Goal: Task Accomplishment & Management: Use online tool/utility

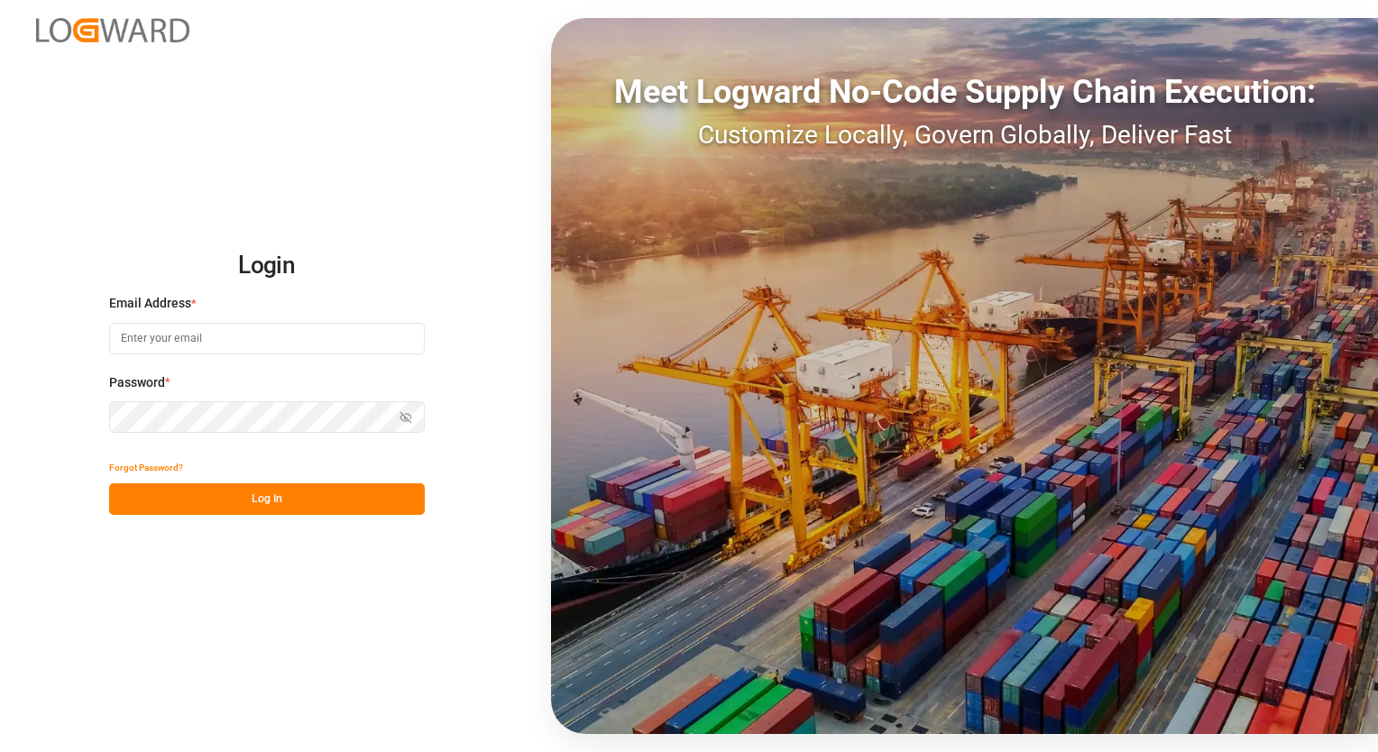
type input "[EMAIL_ADDRESS][PERSON_NAME][DOMAIN_NAME]"
click at [261, 504] on button "Log In" at bounding box center [267, 499] width 316 height 32
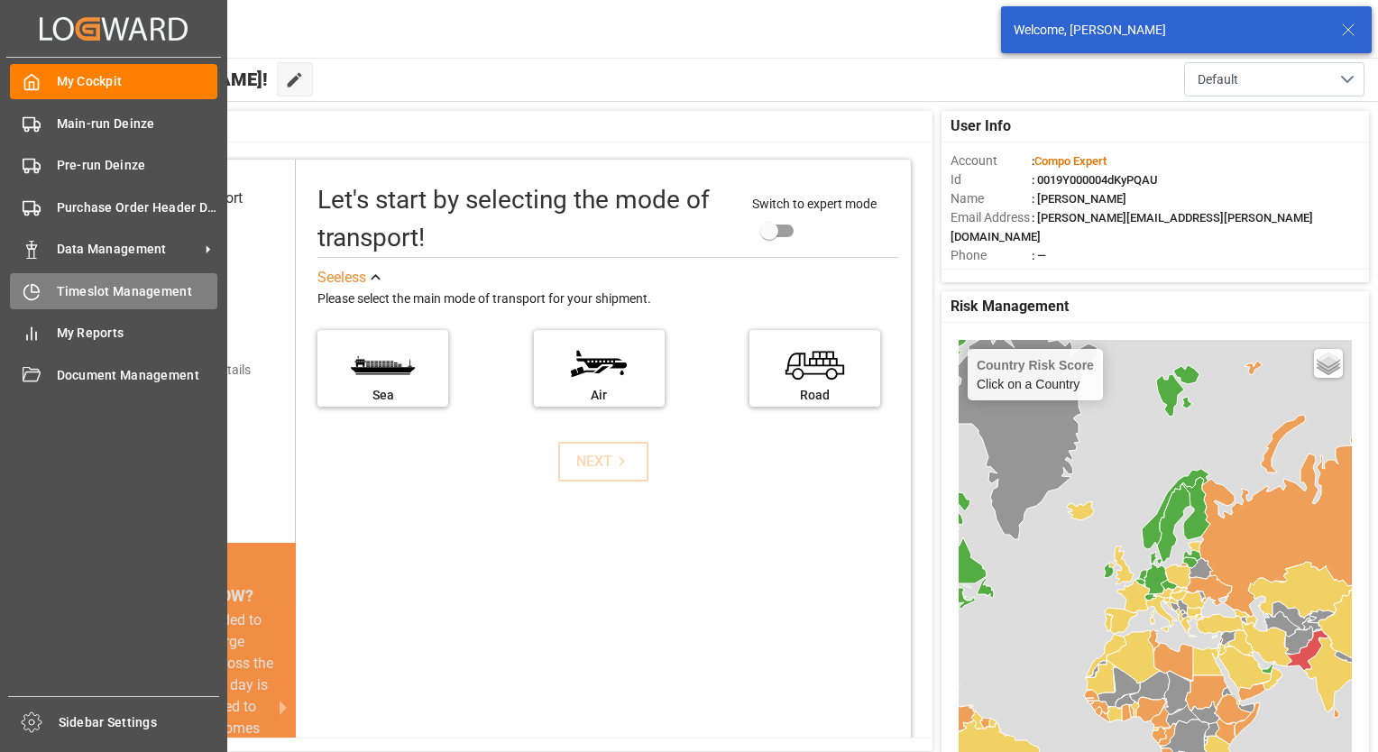
click at [81, 291] on span "Timeslot Management" at bounding box center [137, 291] width 161 height 19
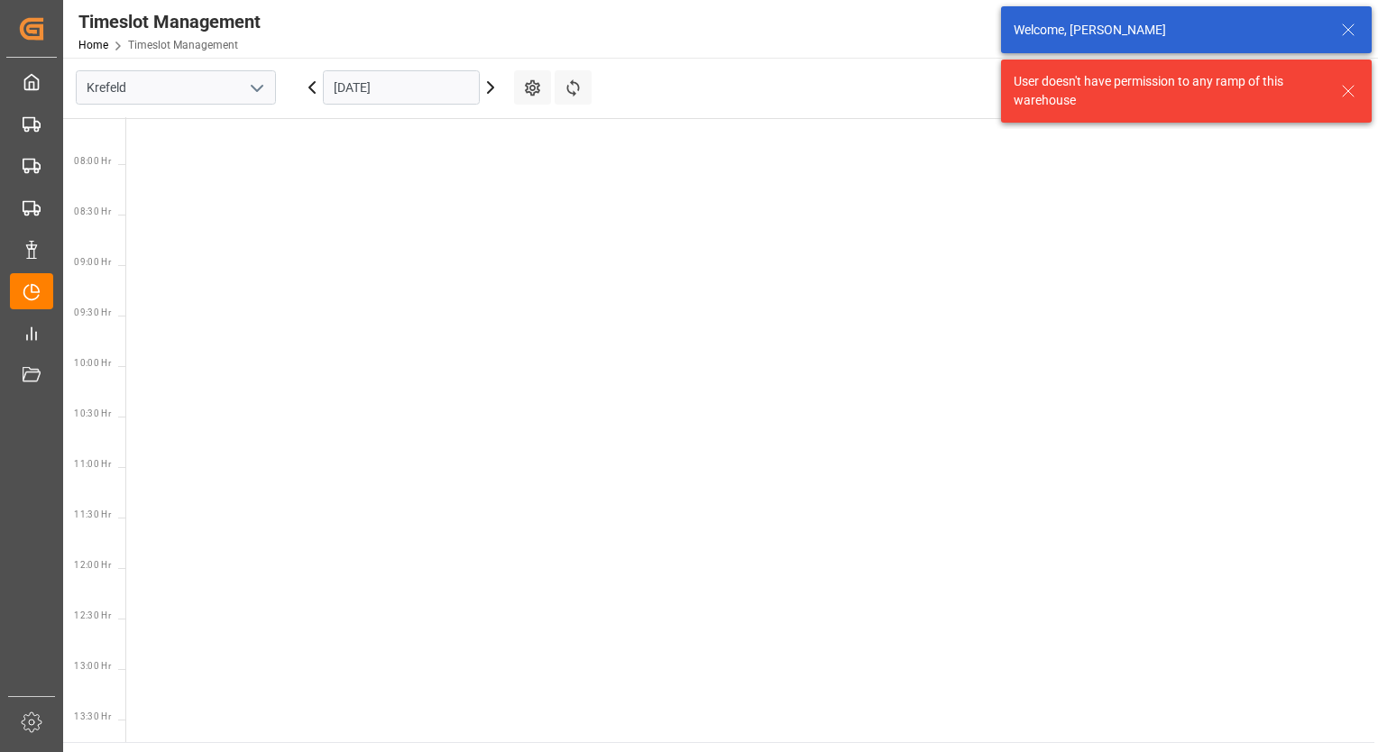
scroll to position [834, 0]
click at [250, 90] on icon "open menu" at bounding box center [257, 89] width 22 height 22
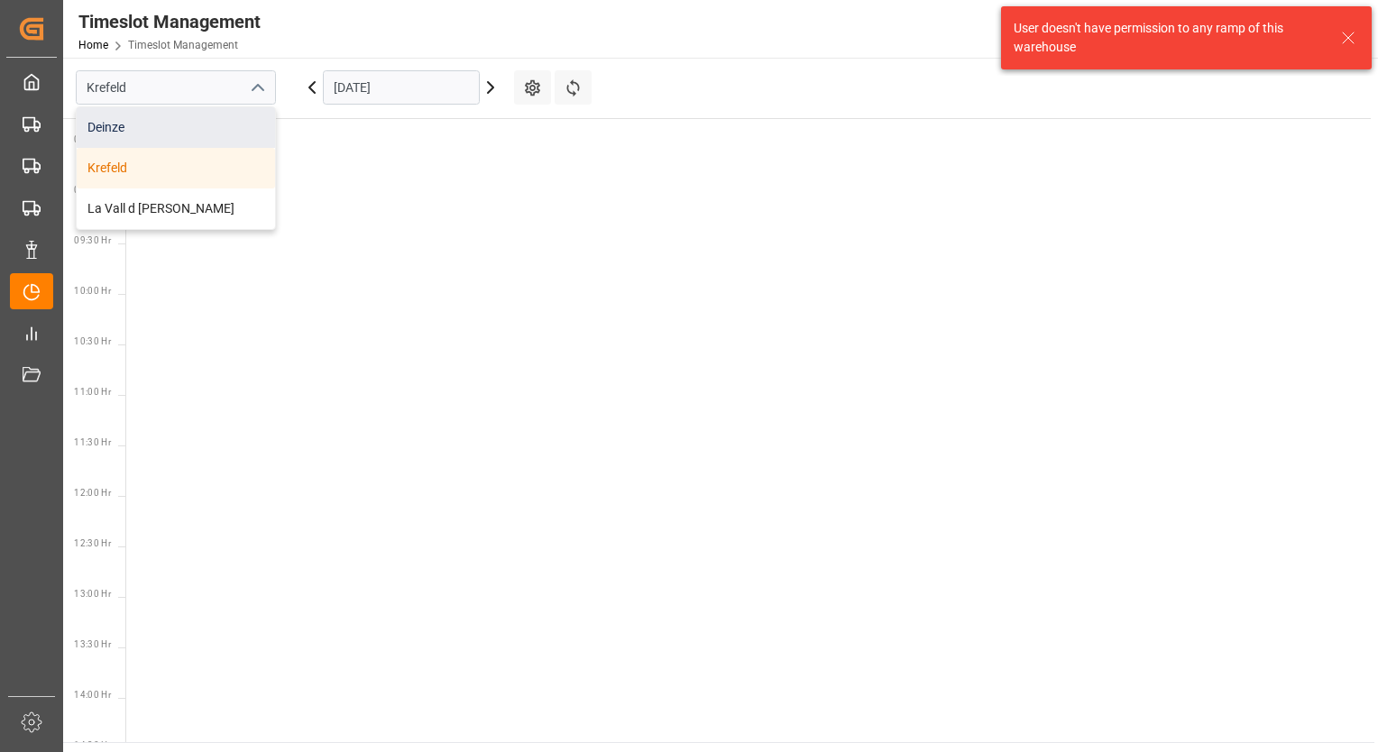
click at [154, 124] on div "Deinze" at bounding box center [176, 127] width 198 height 41
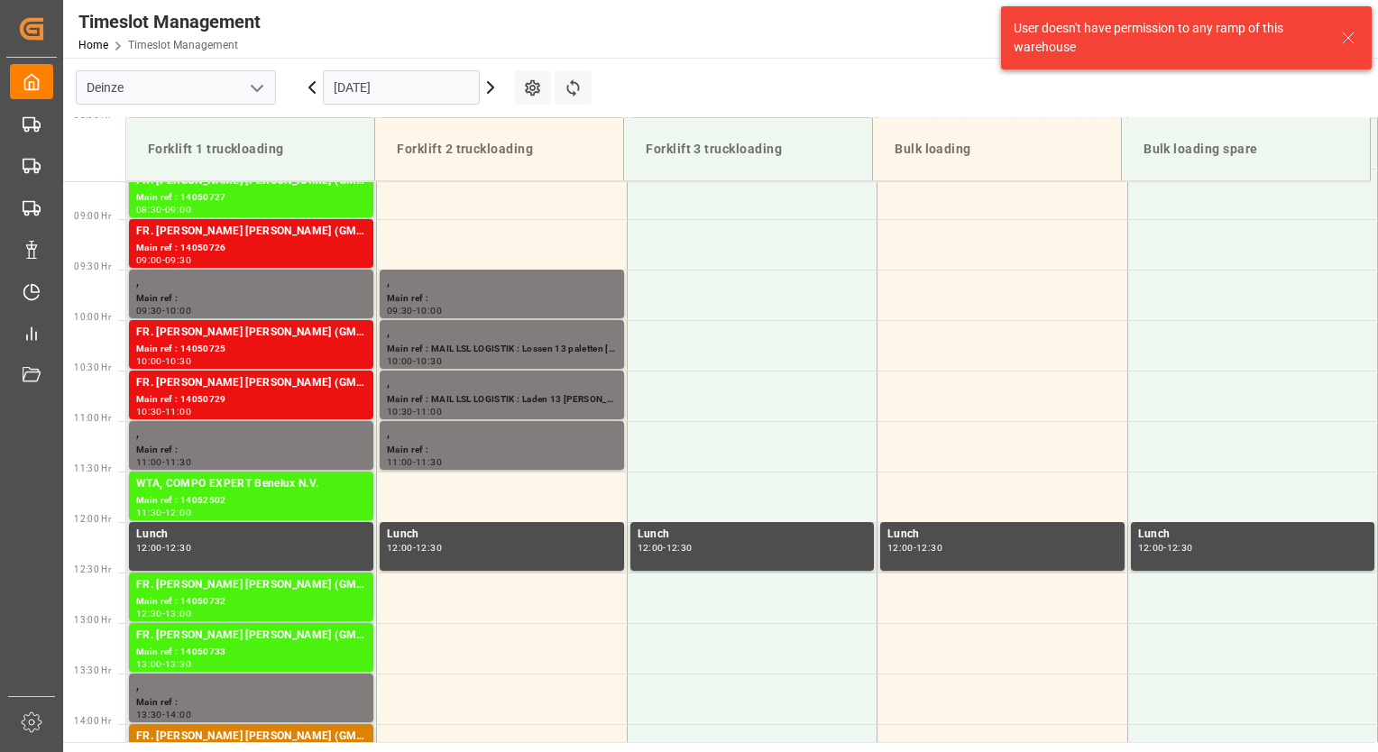
scroll to position [897, 0]
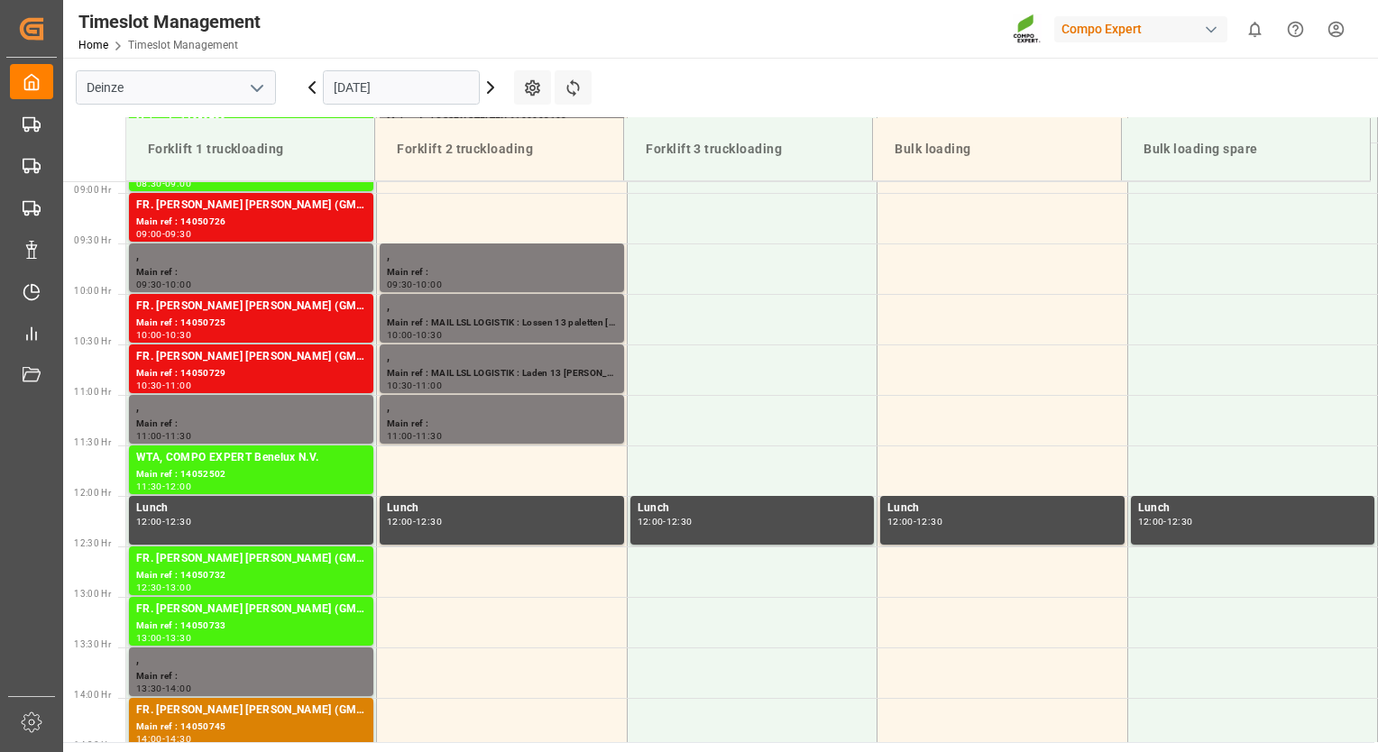
click at [485, 88] on icon at bounding box center [491, 88] width 22 height 22
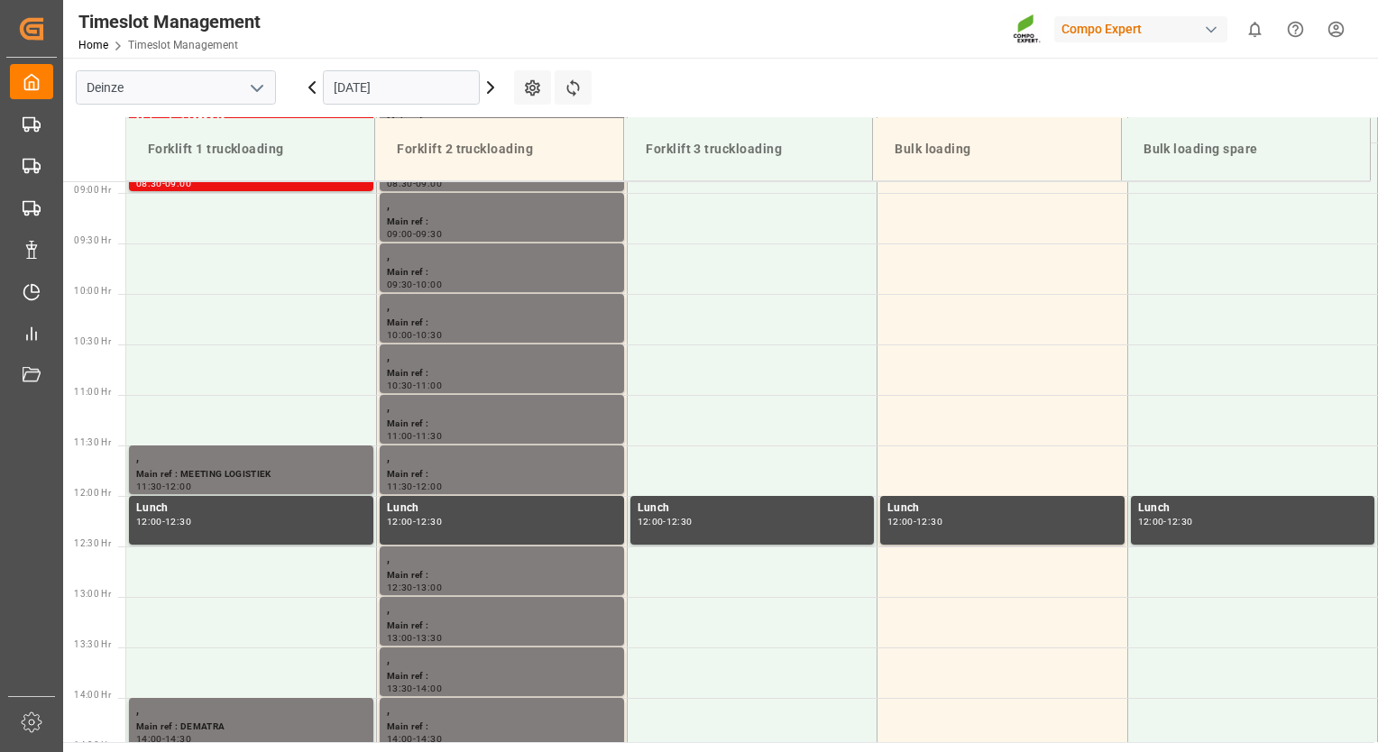
click at [487, 88] on icon at bounding box center [491, 88] width 22 height 22
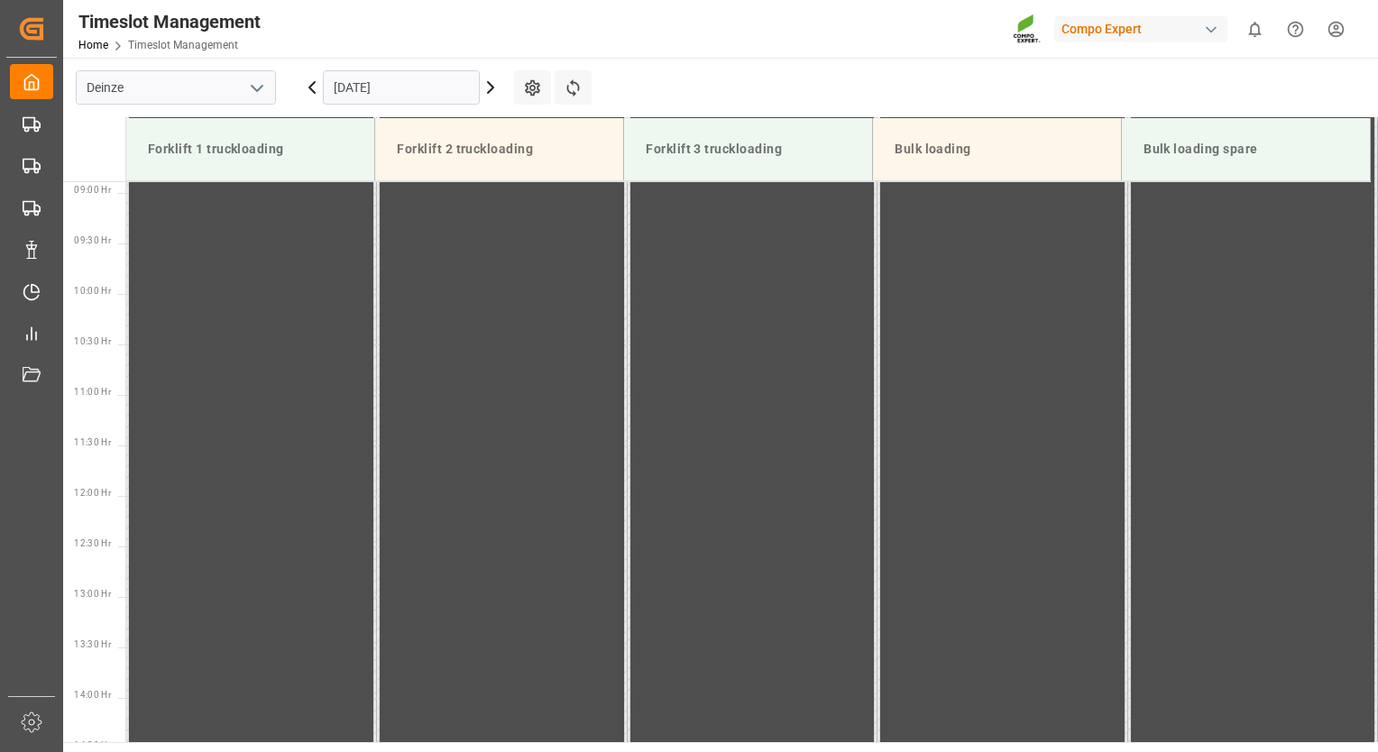
click at [487, 88] on icon at bounding box center [491, 88] width 22 height 22
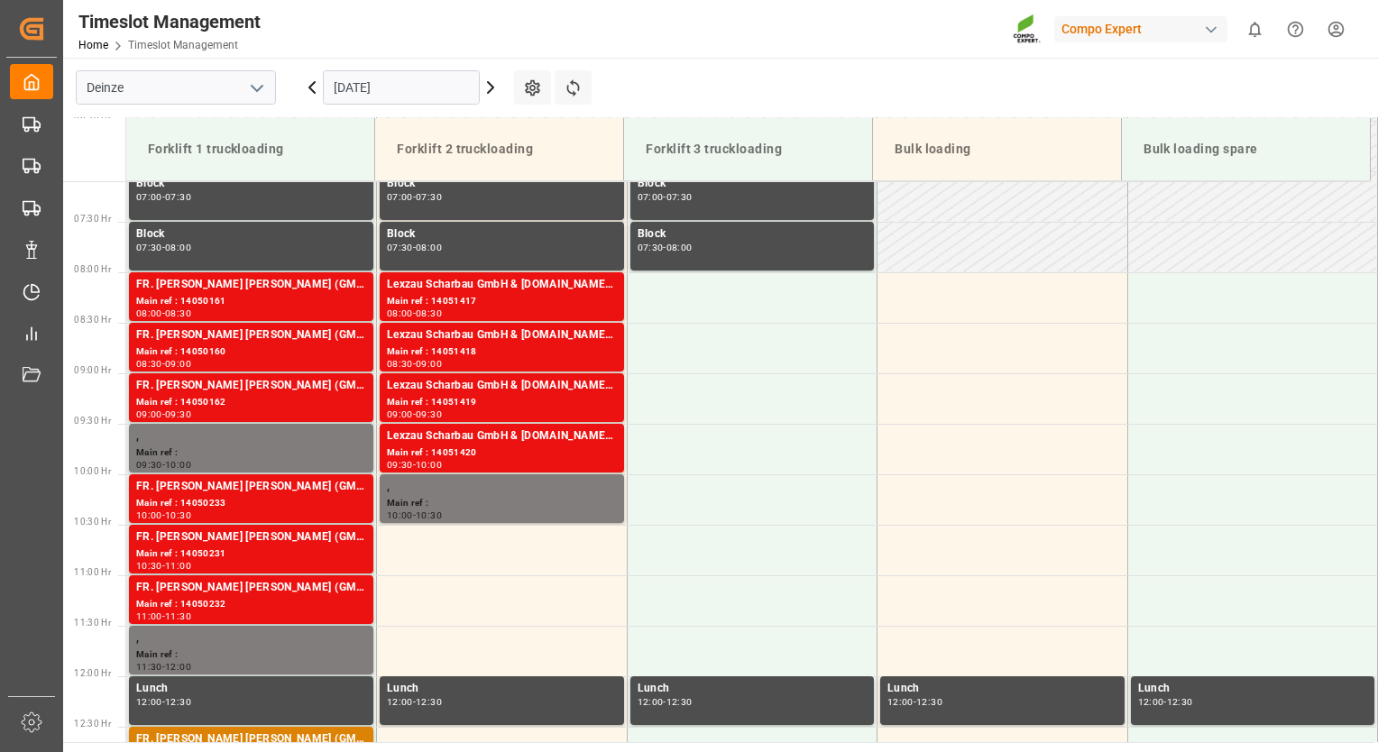
scroll to position [807, 0]
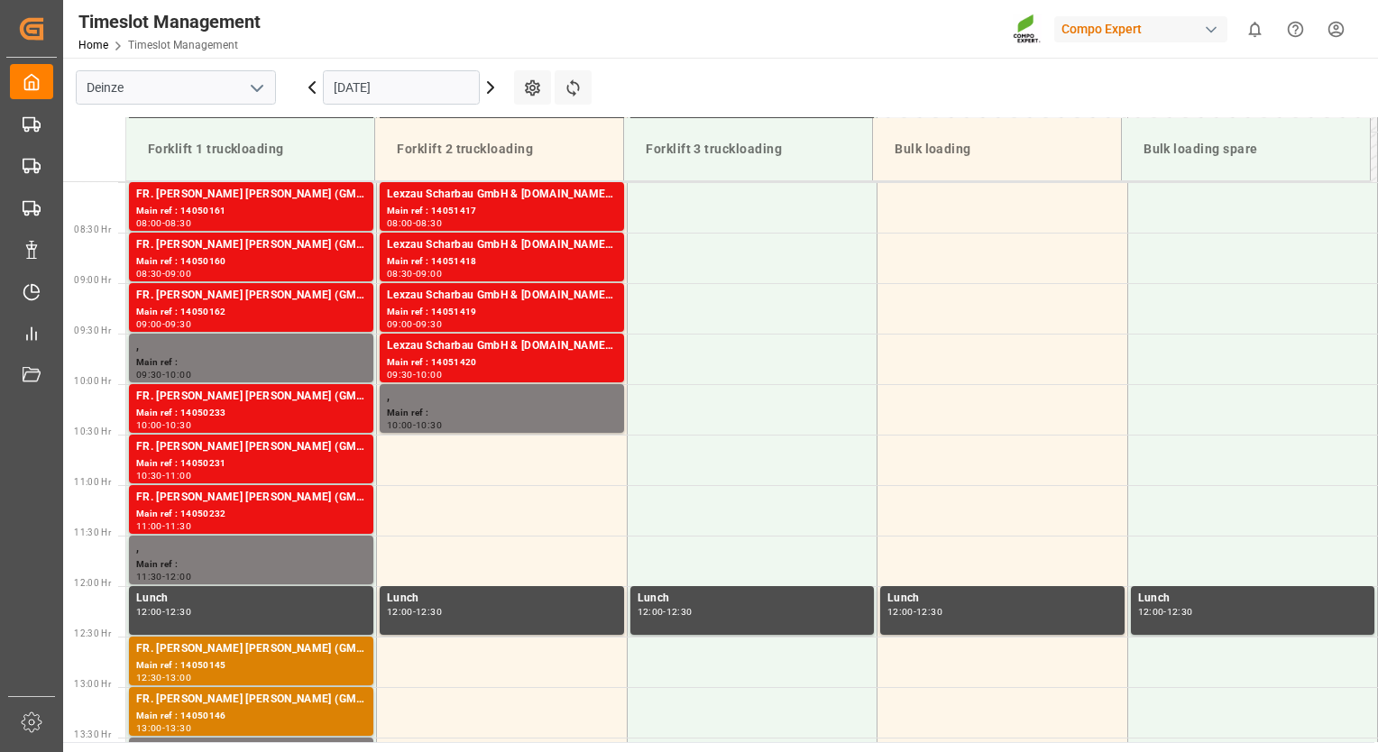
click at [483, 86] on icon at bounding box center [491, 88] width 22 height 22
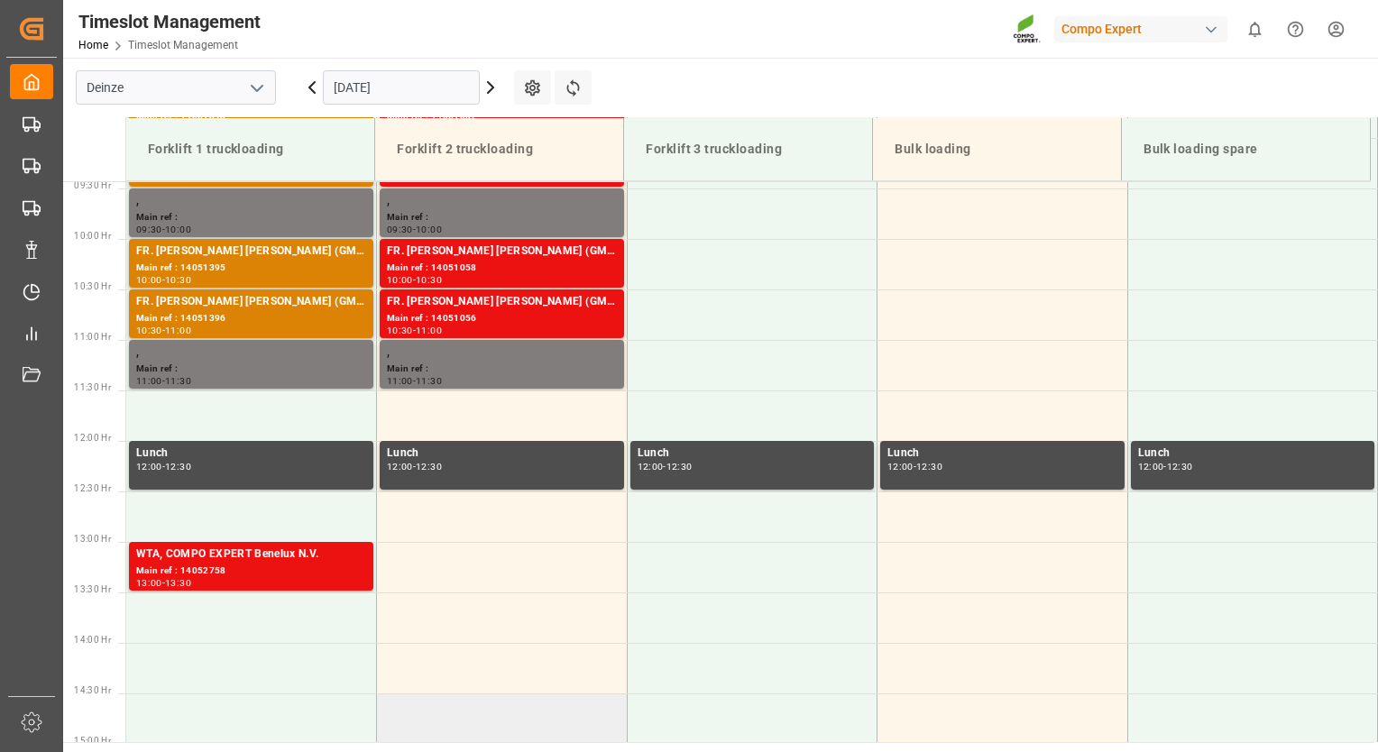
scroll to position [728, 0]
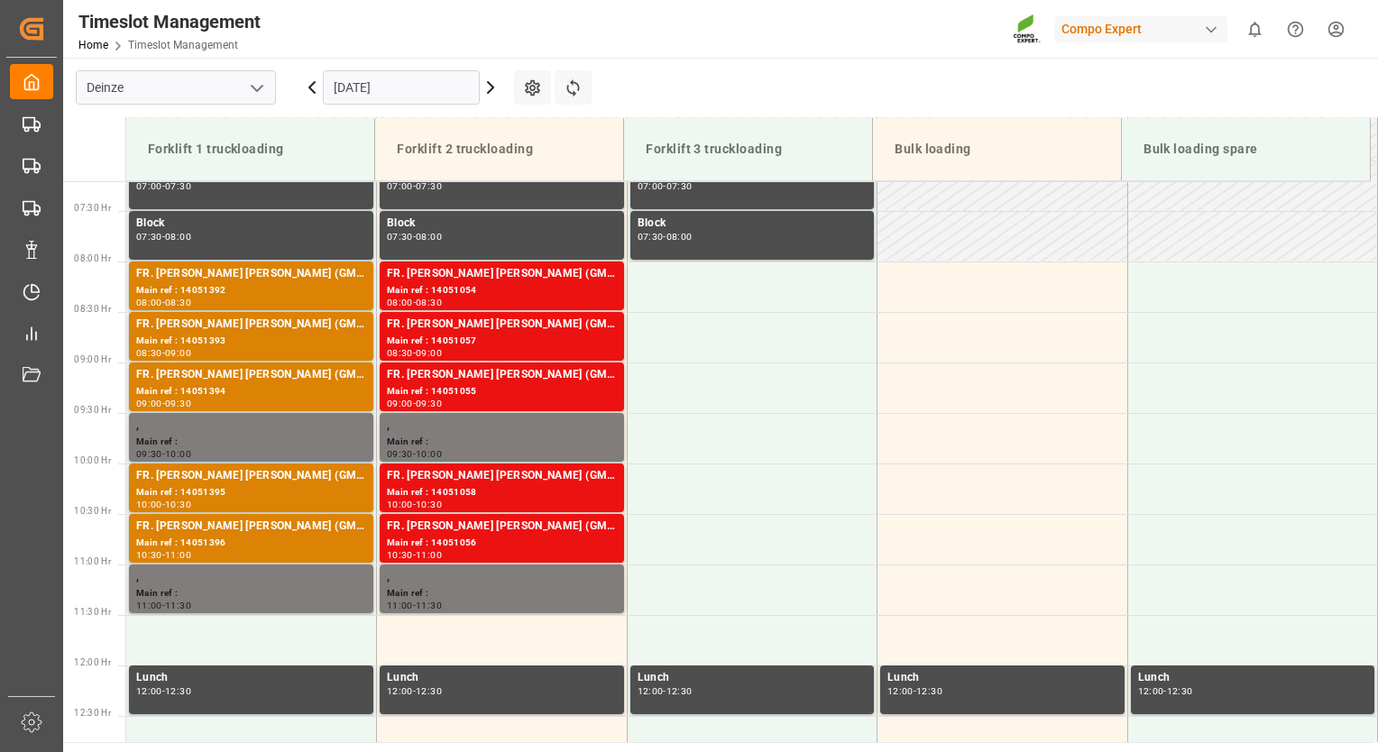
click at [310, 88] on icon at bounding box center [311, 87] width 5 height 11
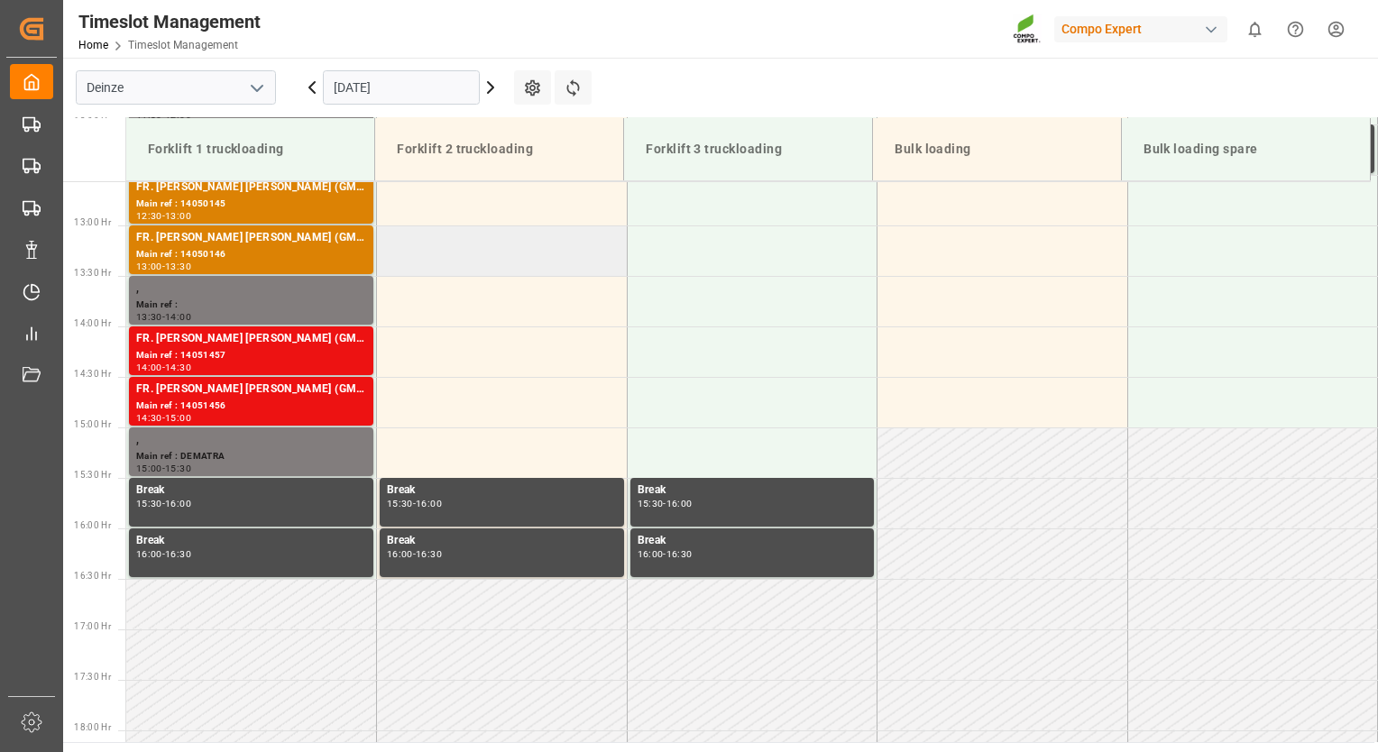
scroll to position [818, 0]
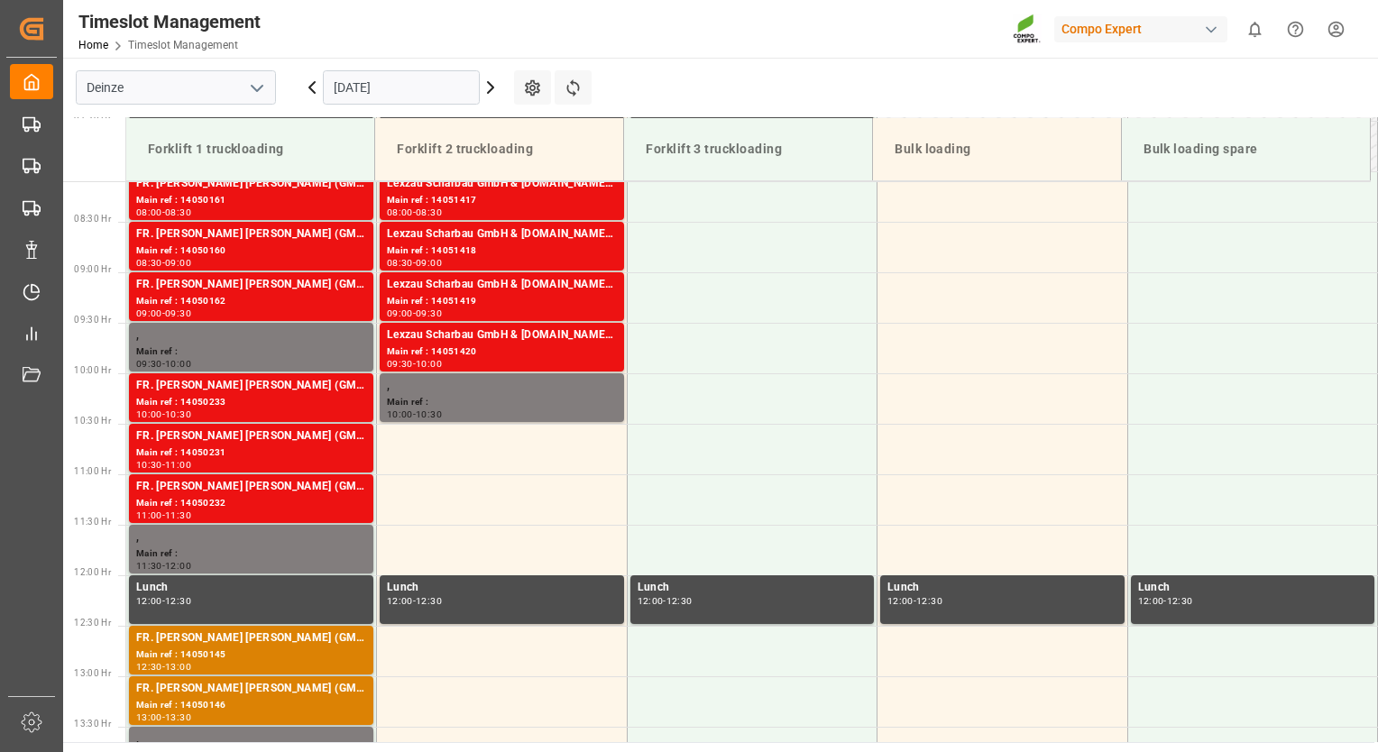
click at [489, 94] on icon at bounding box center [491, 88] width 22 height 22
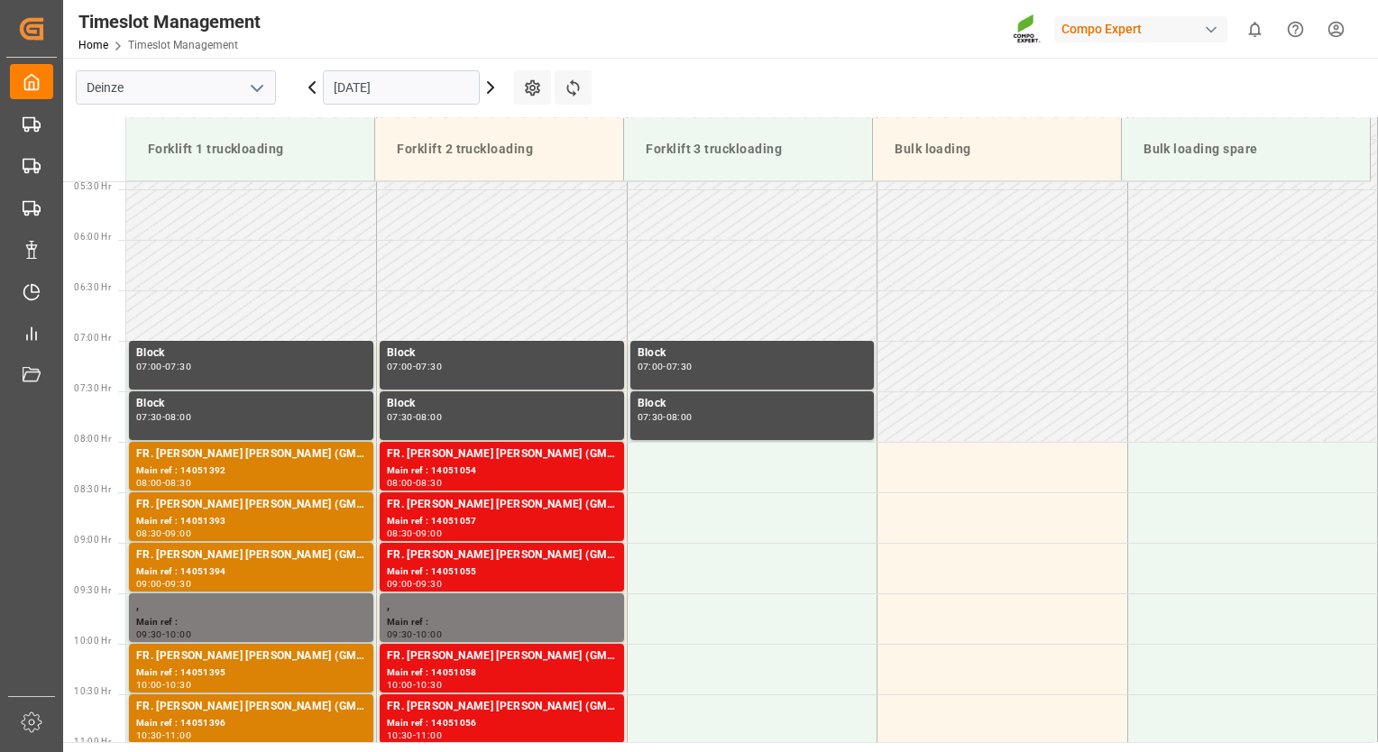
scroll to position [187, 0]
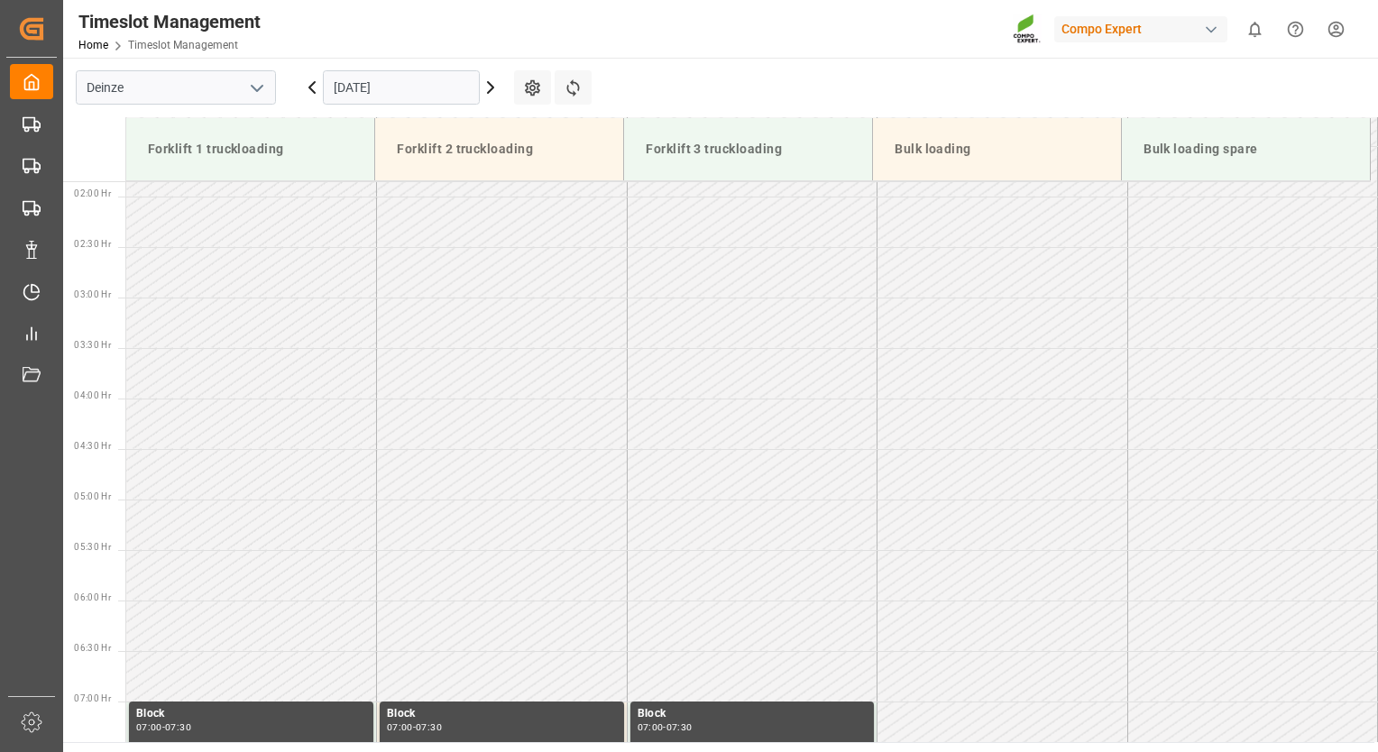
click at [495, 86] on icon at bounding box center [491, 88] width 22 height 22
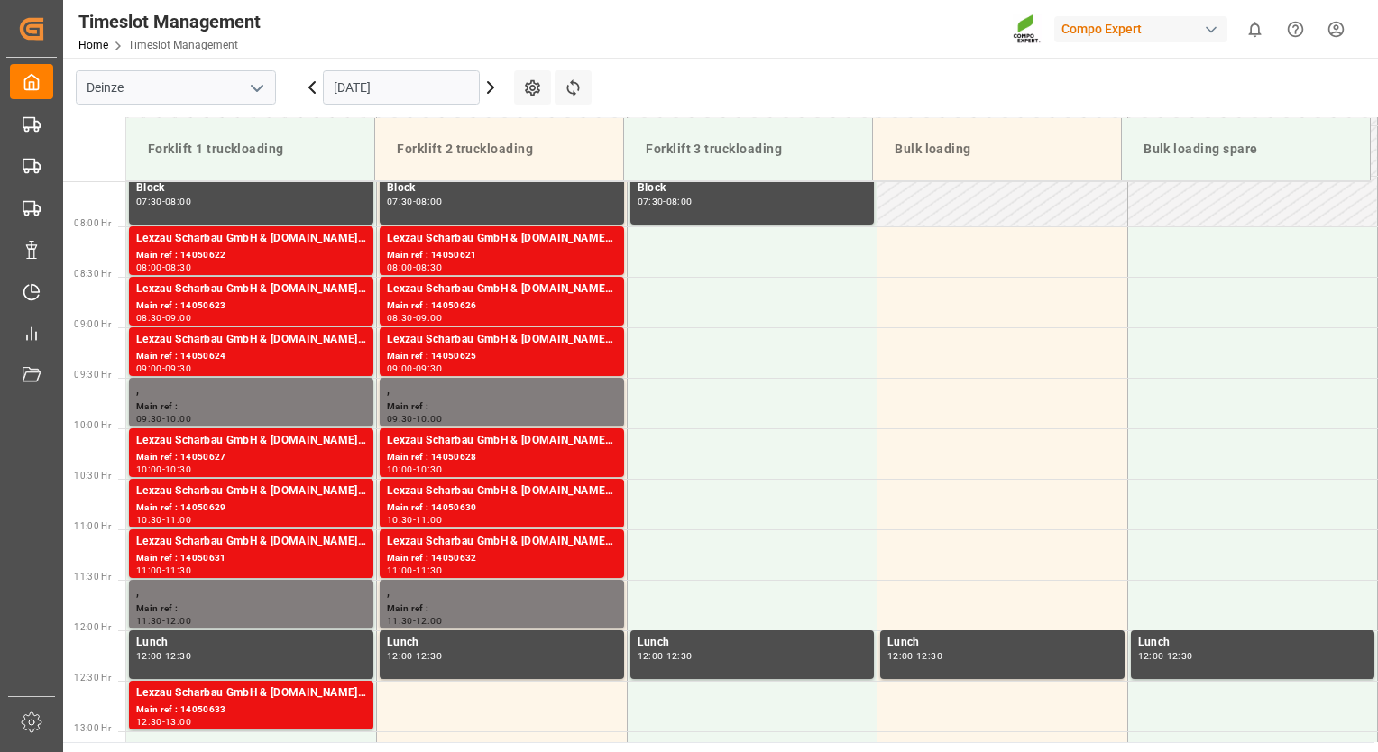
scroll to position [635, 0]
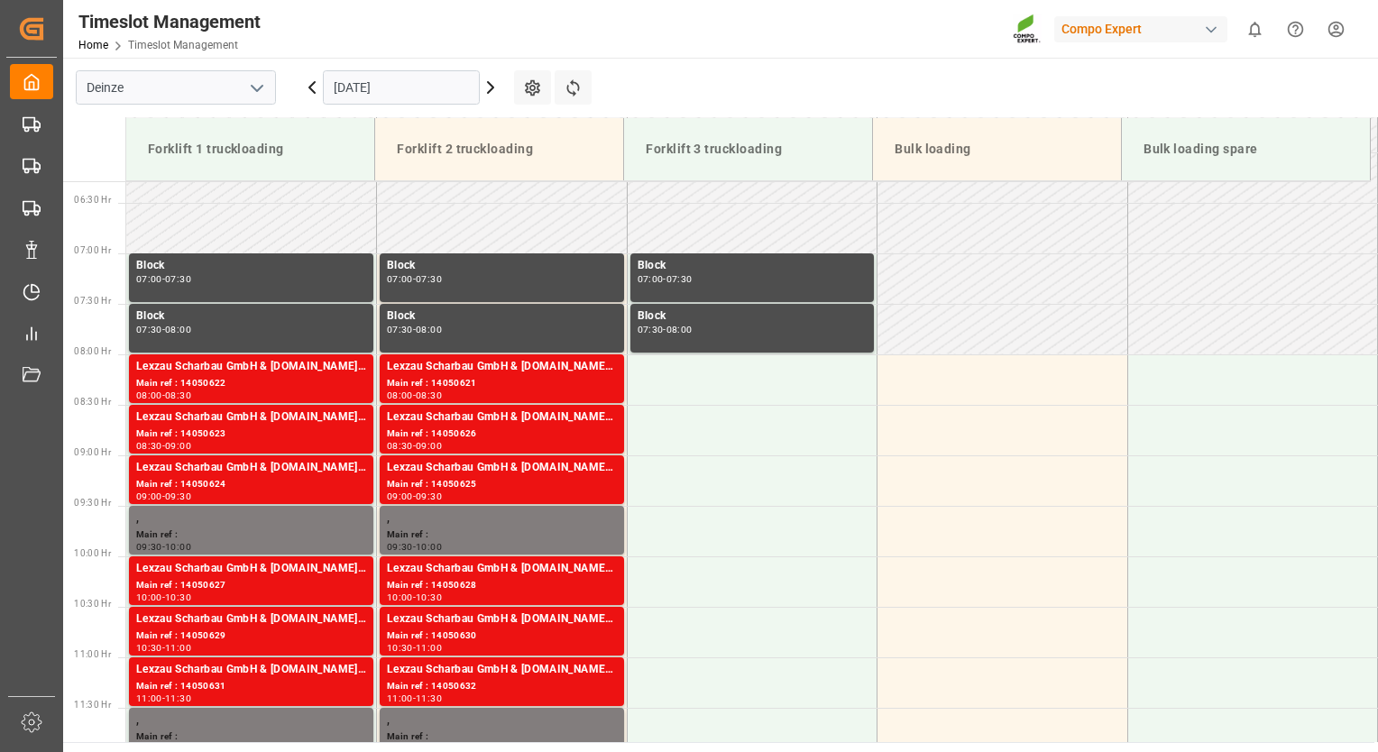
click at [494, 86] on icon at bounding box center [491, 88] width 22 height 22
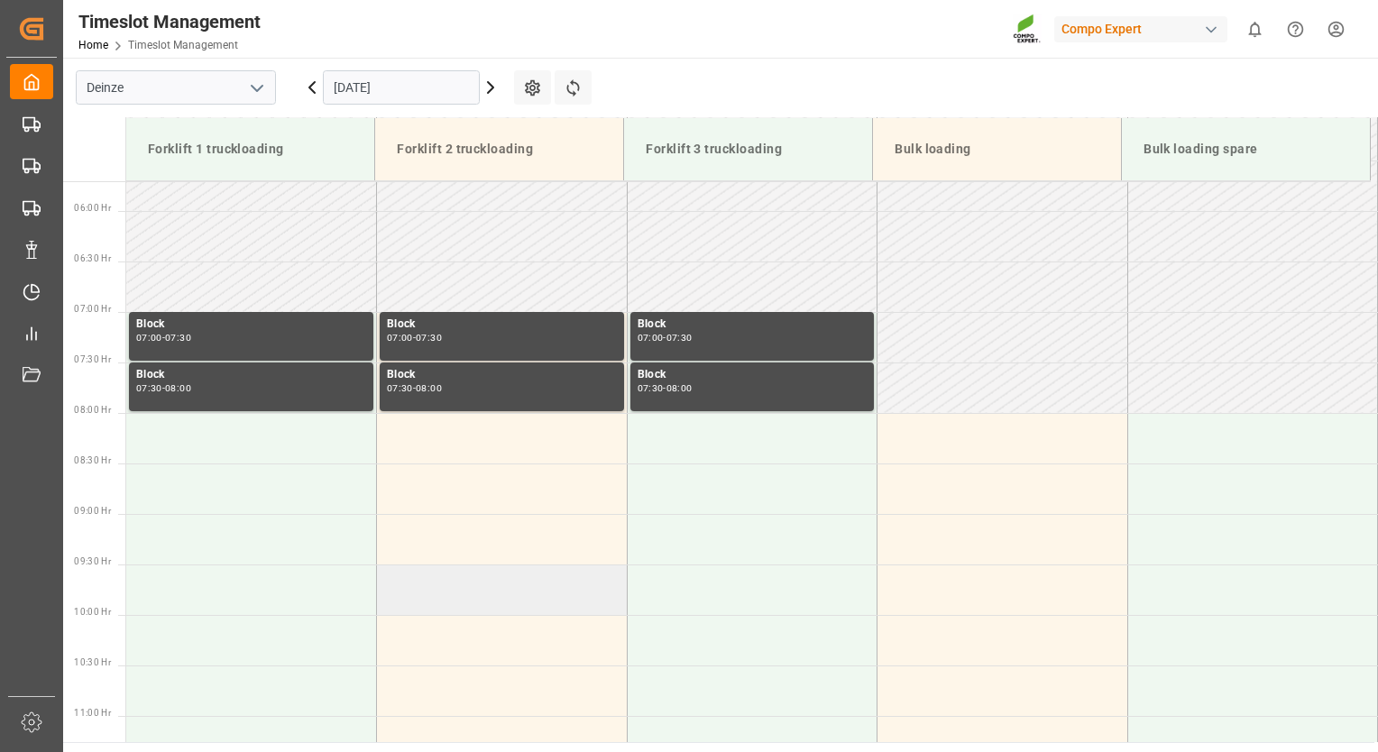
scroll to position [547, 0]
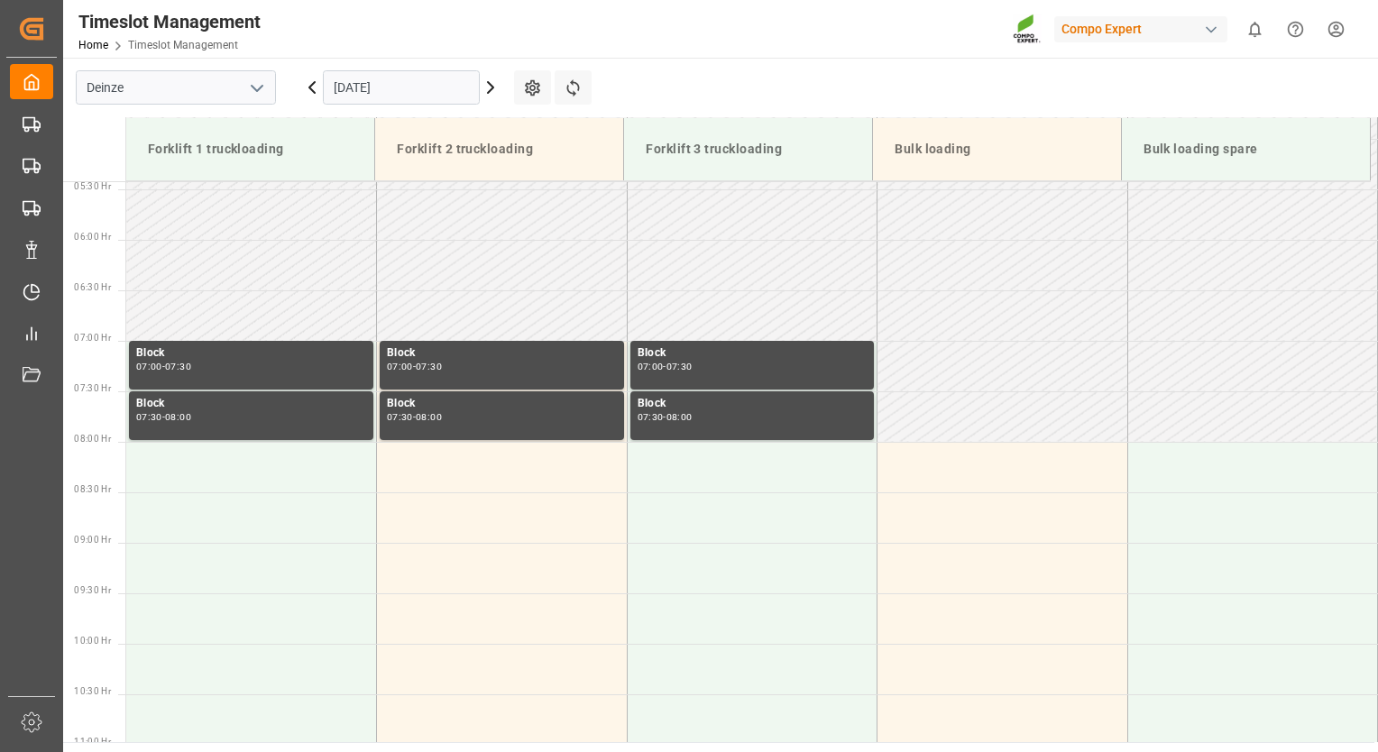
click at [489, 92] on icon at bounding box center [490, 87] width 5 height 11
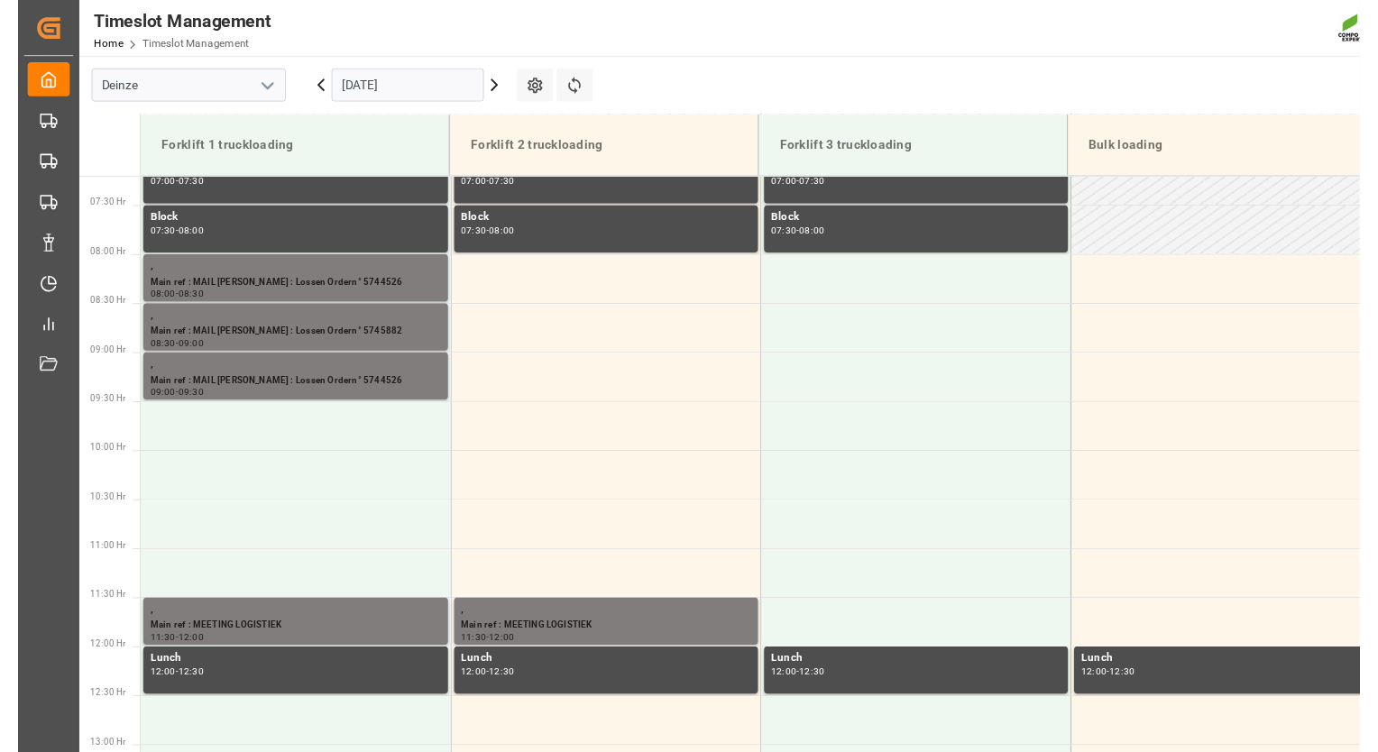
scroll to position [728, 0]
